Goal: Task Accomplishment & Management: Manage account settings

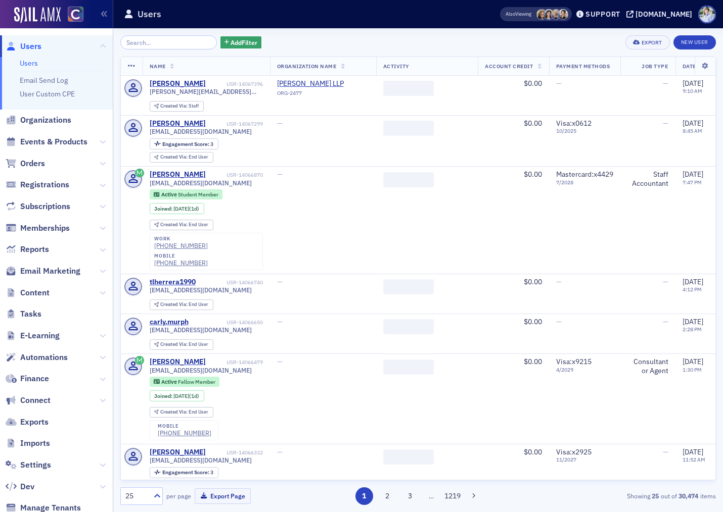
scroll to position [28, 0]
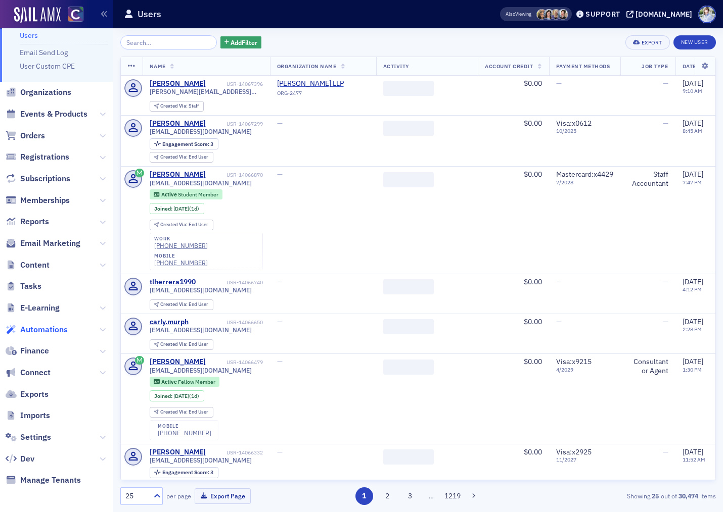
click at [47, 329] on span "Automations" at bounding box center [43, 329] width 47 height 11
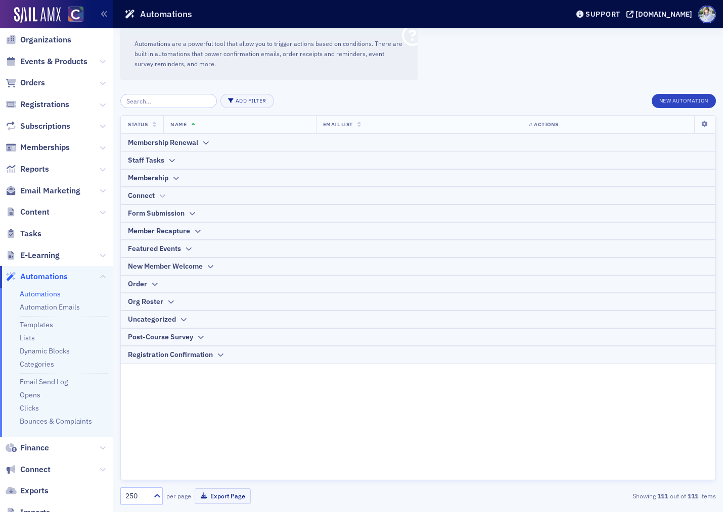
click at [156, 187] on th "Connect" at bounding box center [418, 196] width 594 height 18
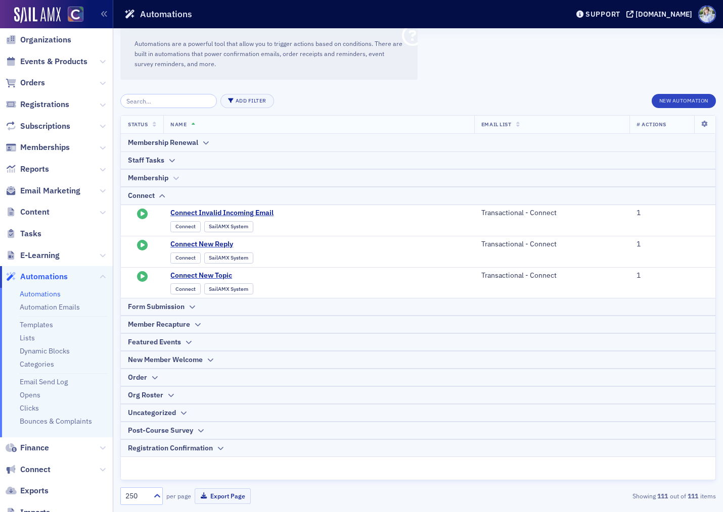
click at [158, 181] on div "Membership" at bounding box center [148, 178] width 40 height 11
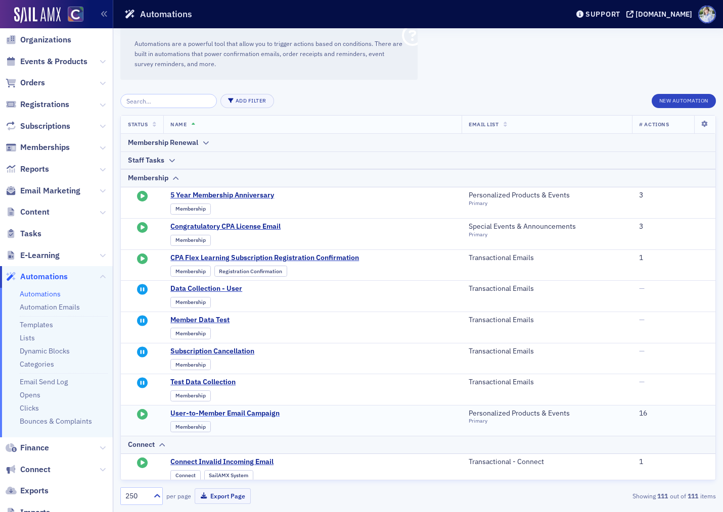
click at [259, 411] on span "User-to-Member Email Campaign" at bounding box center [269, 413] width 198 height 9
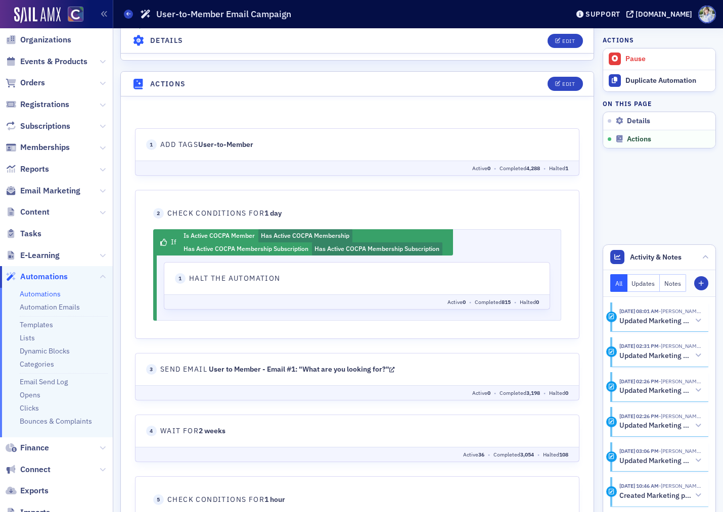
scroll to position [432, 0]
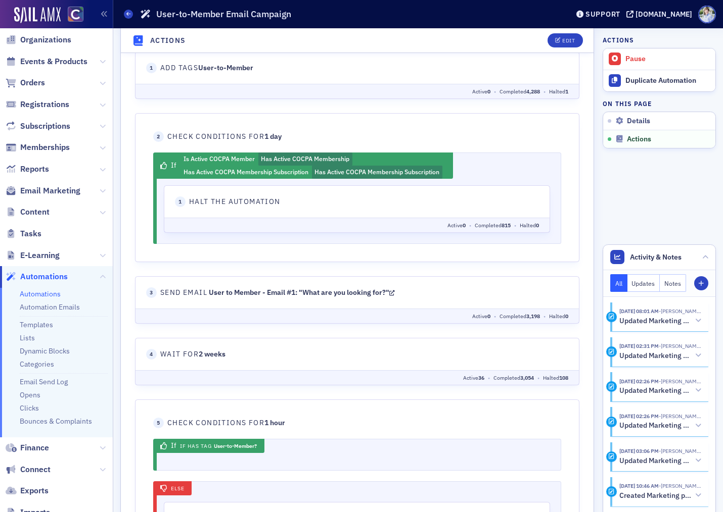
click at [249, 295] on link "User to Member - Email #1: "What are you looking for?"" at bounding box center [302, 292] width 186 height 9
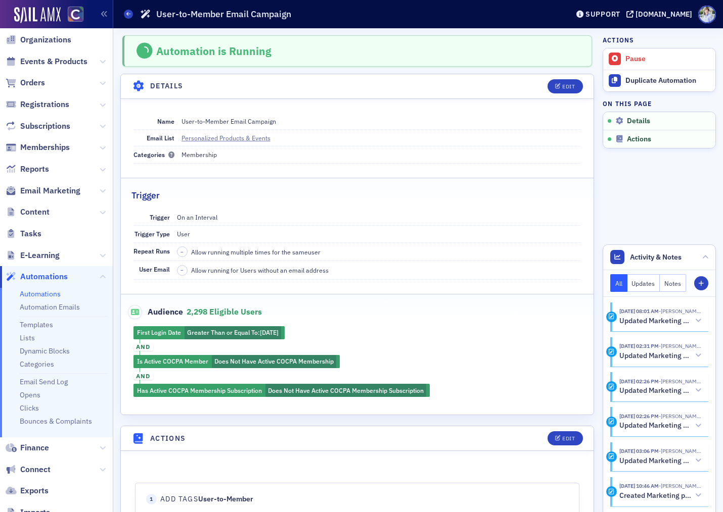
click at [222, 213] on dd "On an Interval" at bounding box center [379, 217] width 404 height 16
click at [431, 323] on fieldset "Audience 2,298 eligible users First Login Date Greater Than or Equal To : 6/15/…" at bounding box center [357, 347] width 472 height 107
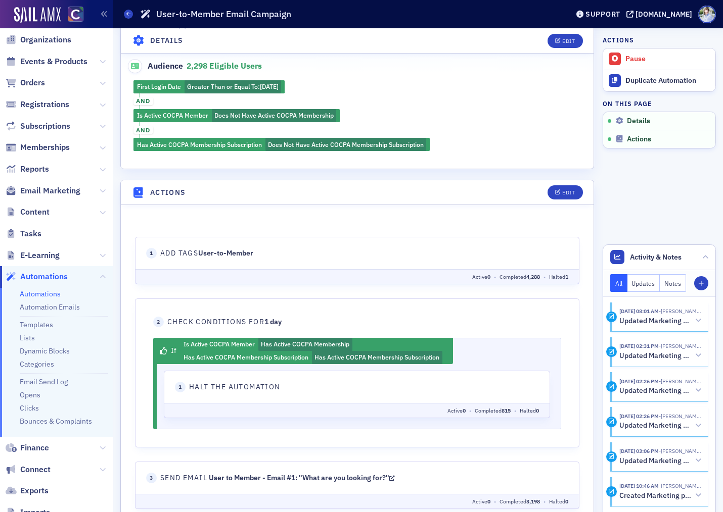
scroll to position [251, 0]
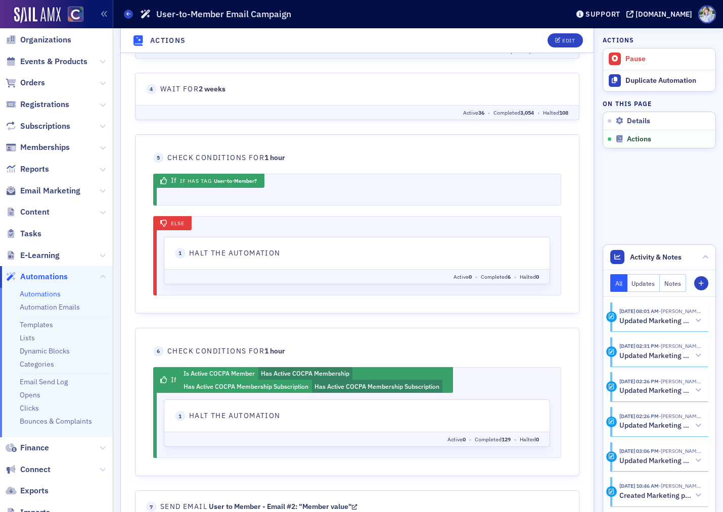
scroll to position [643, 0]
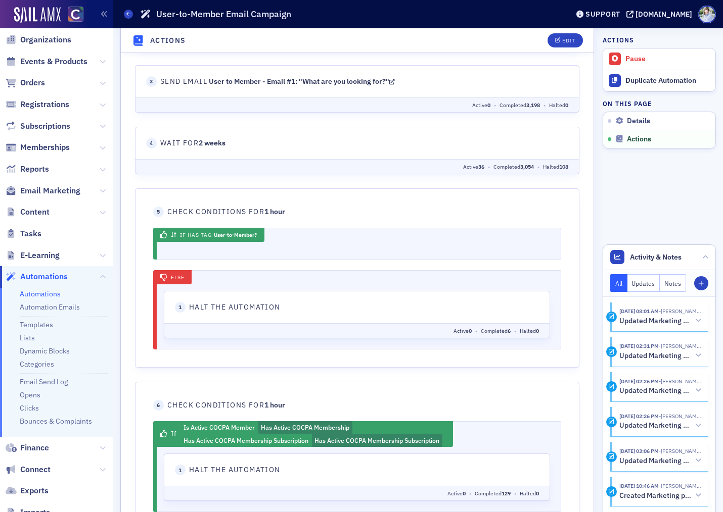
click at [252, 190] on fieldset "5 Check Conditions For 1 hour If If Has tag User-to-Member 0 actions Else 0" at bounding box center [357, 278] width 444 height 179
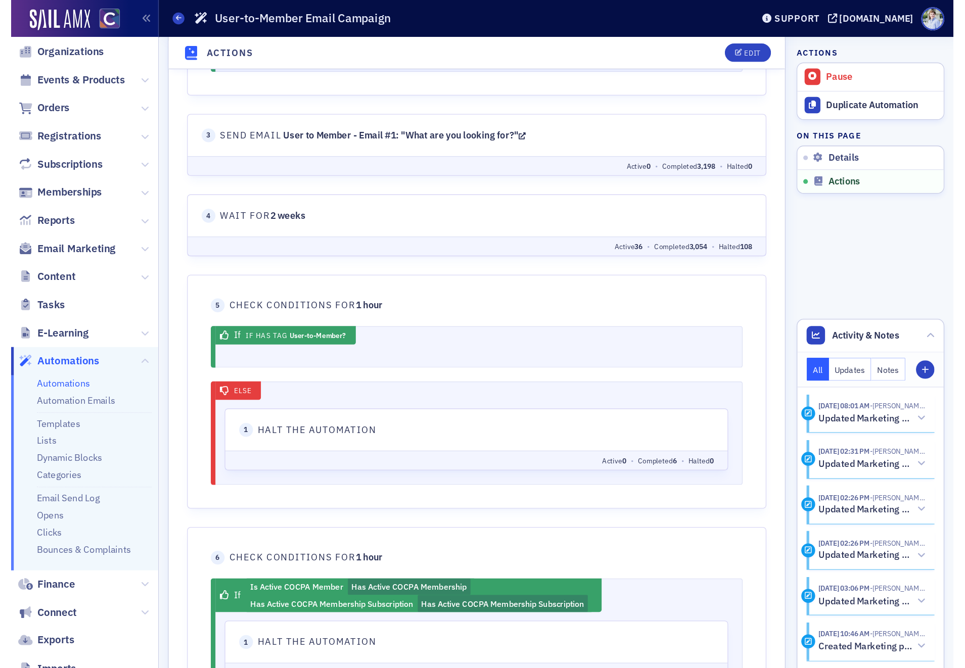
scroll to position [620, 0]
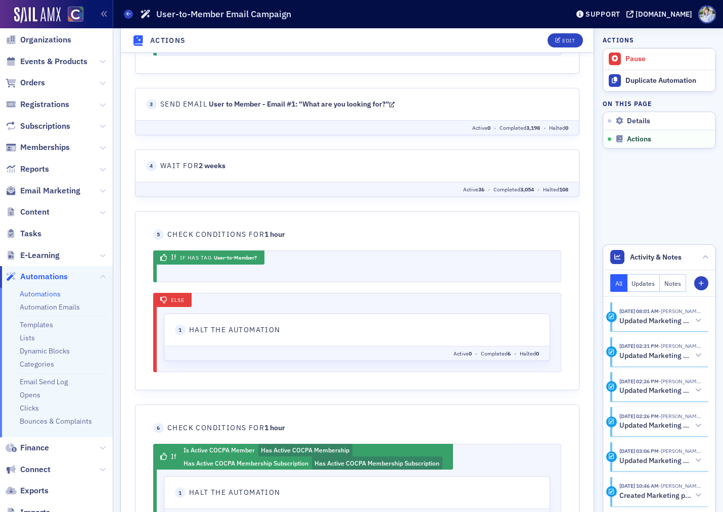
click at [275, 111] on fieldset "3 Send Email User to Member - Email #1: "What are you looking for?" Active 0 • …" at bounding box center [357, 111] width 444 height 47
click at [274, 105] on link "User to Member - Email #1: "What are you looking for?"" at bounding box center [302, 104] width 186 height 9
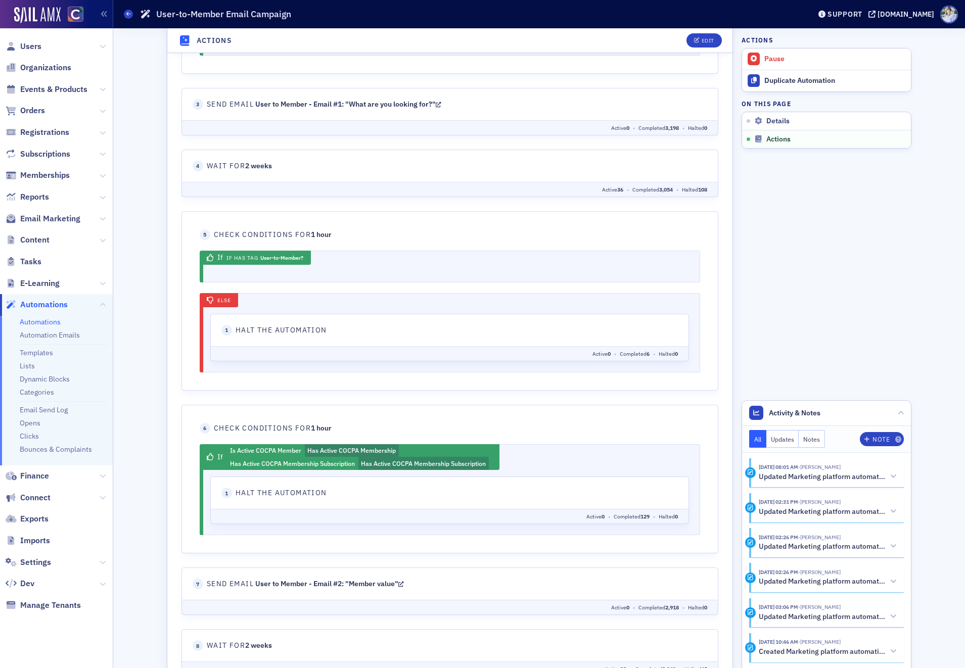
scroll to position [0, 0]
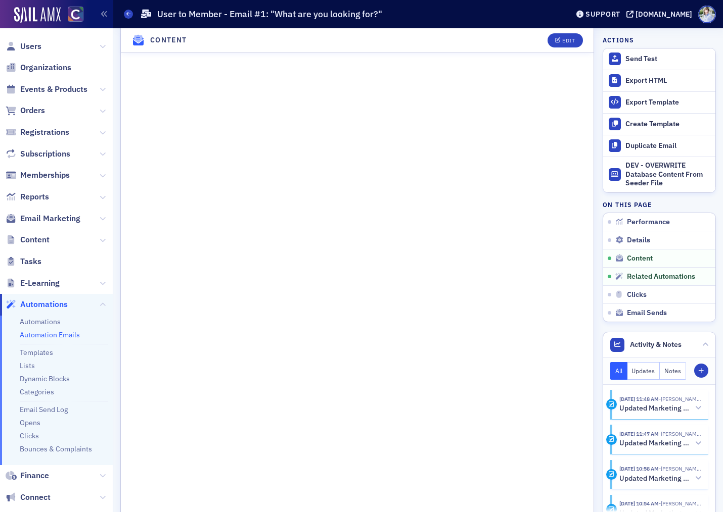
scroll to position [851, 0]
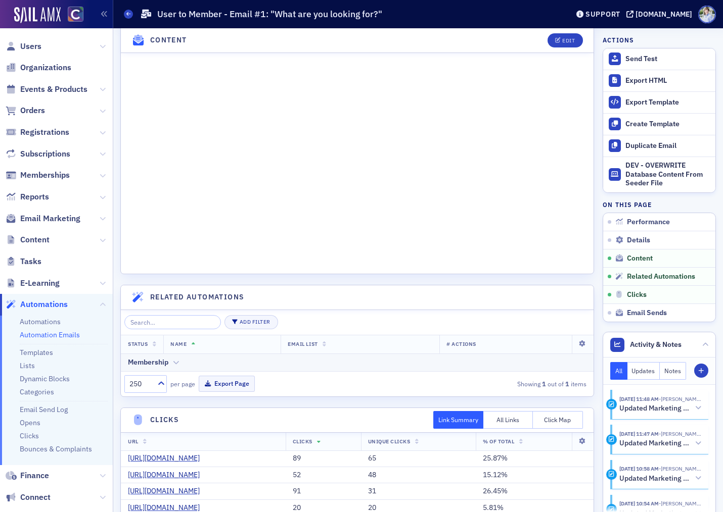
click at [238, 356] on th "Membership" at bounding box center [357, 363] width 472 height 18
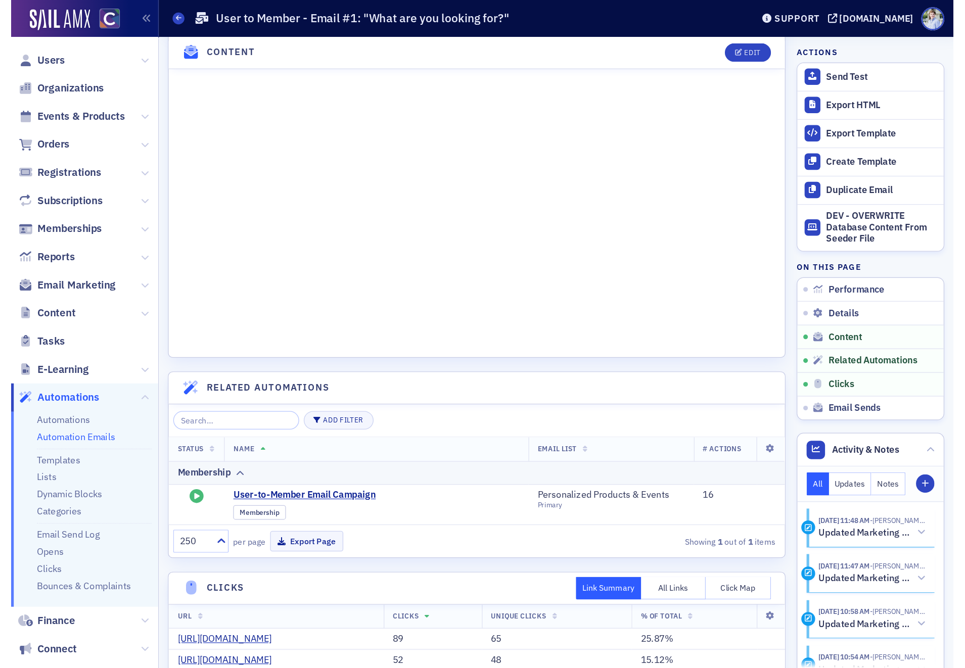
scroll to position [0, 0]
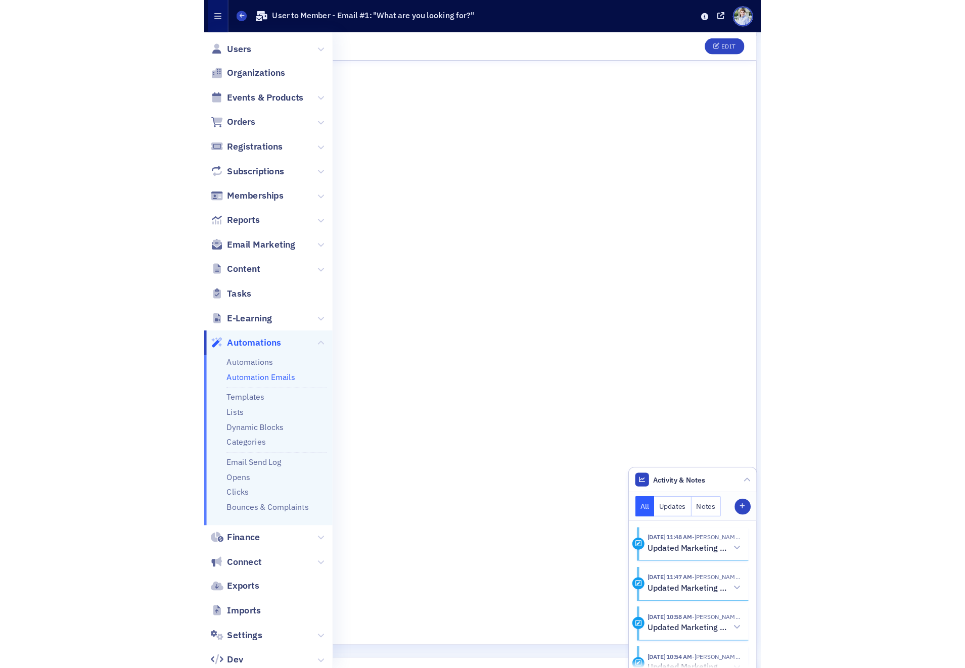
scroll to position [572, 0]
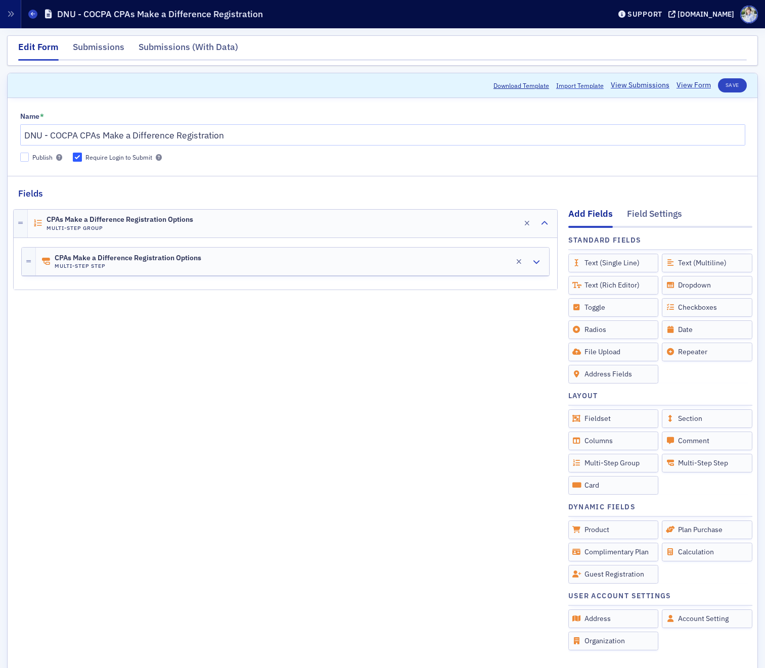
drag, startPoint x: 163, startPoint y: 260, endPoint x: 164, endPoint y: 291, distance: 31.3
click at [163, 260] on span "CPAs Make a Difference Registration Options" at bounding box center [128, 258] width 147 height 8
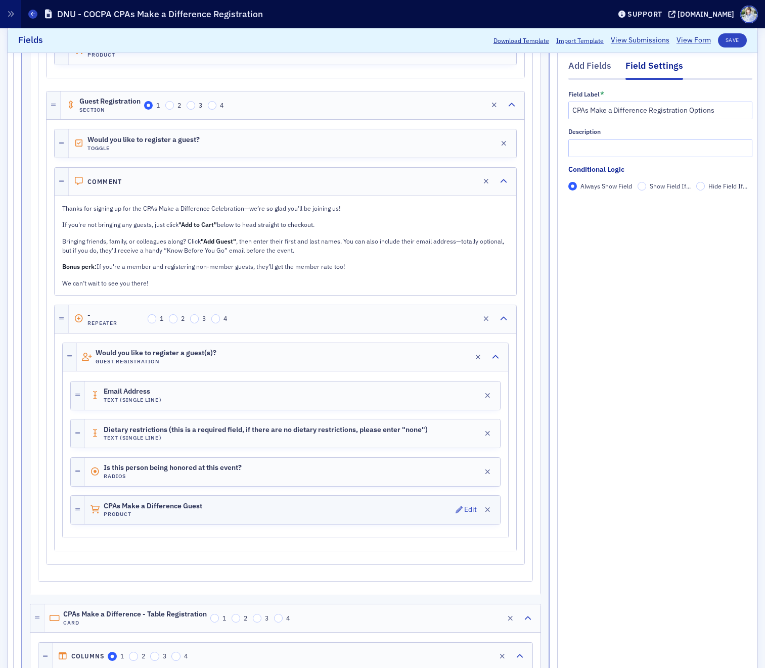
scroll to position [555, 0]
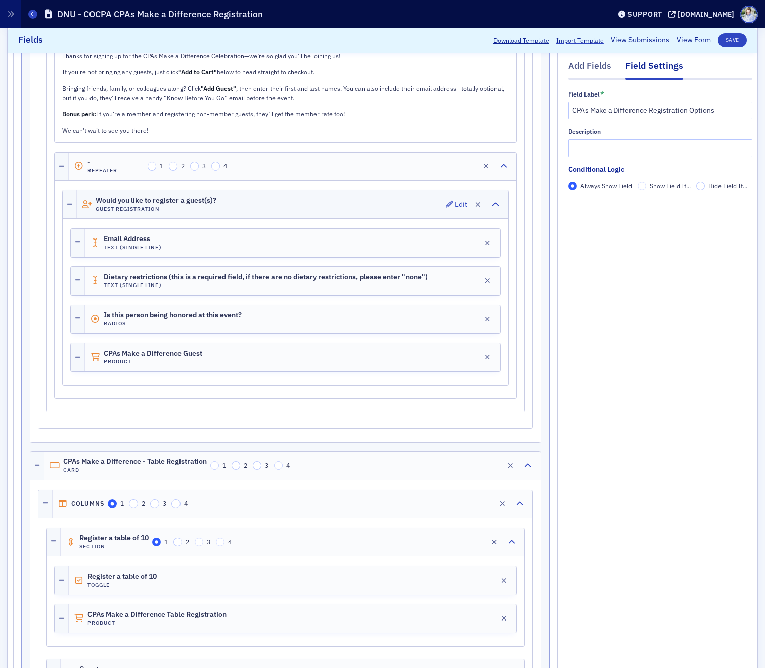
click at [115, 202] on span "Would you like to register a guest(s)?" at bounding box center [156, 201] width 121 height 8
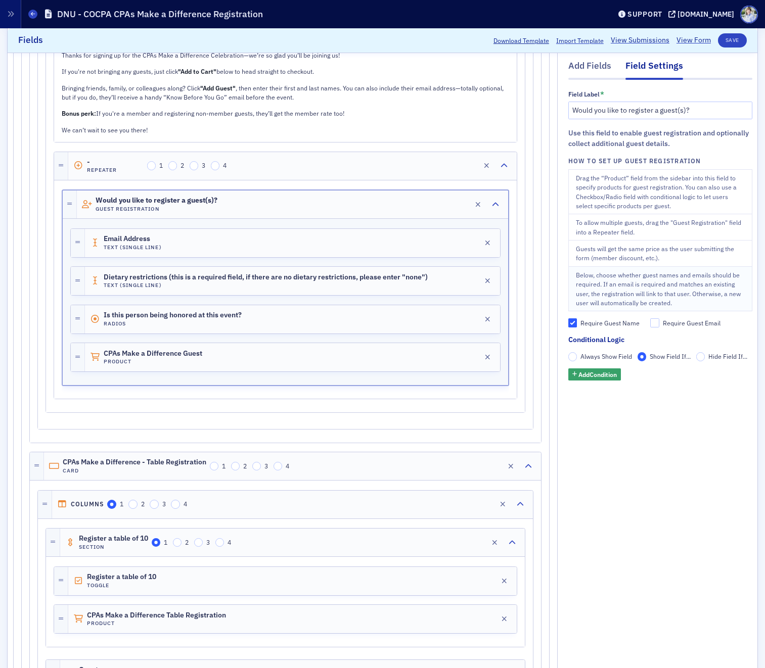
drag, startPoint x: 594, startPoint y: 356, endPoint x: 690, endPoint y: 291, distance: 116.5
click at [594, 357] on span "Always Show Field" at bounding box center [606, 356] width 52 height 8
click at [577, 357] on input "Always Show Field" at bounding box center [572, 356] width 9 height 9
click at [734, 35] on button "Save" at bounding box center [732, 40] width 29 height 14
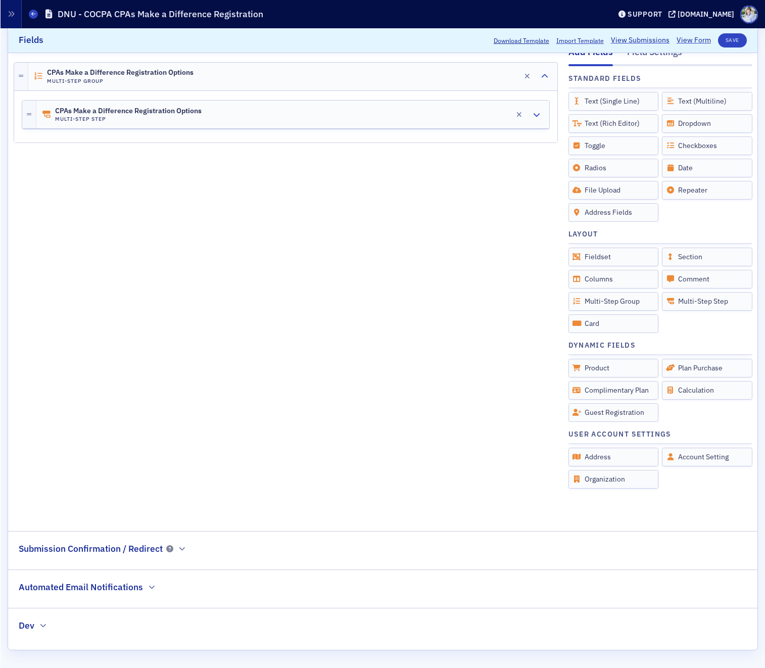
scroll to position [162, 0]
